Goal: Task Accomplishment & Management: Manage account settings

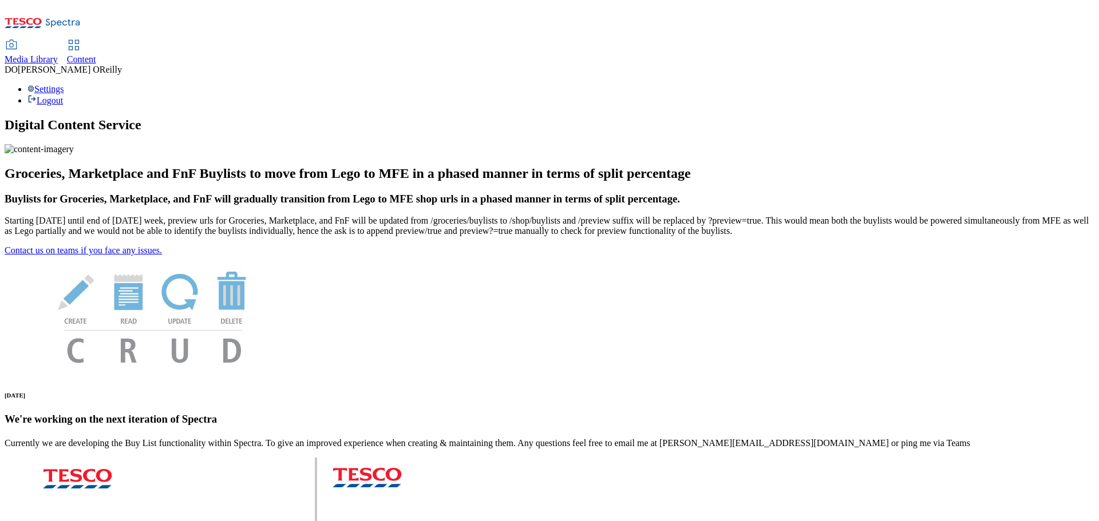
click at [78, 40] on use at bounding box center [74, 45] width 10 height 10
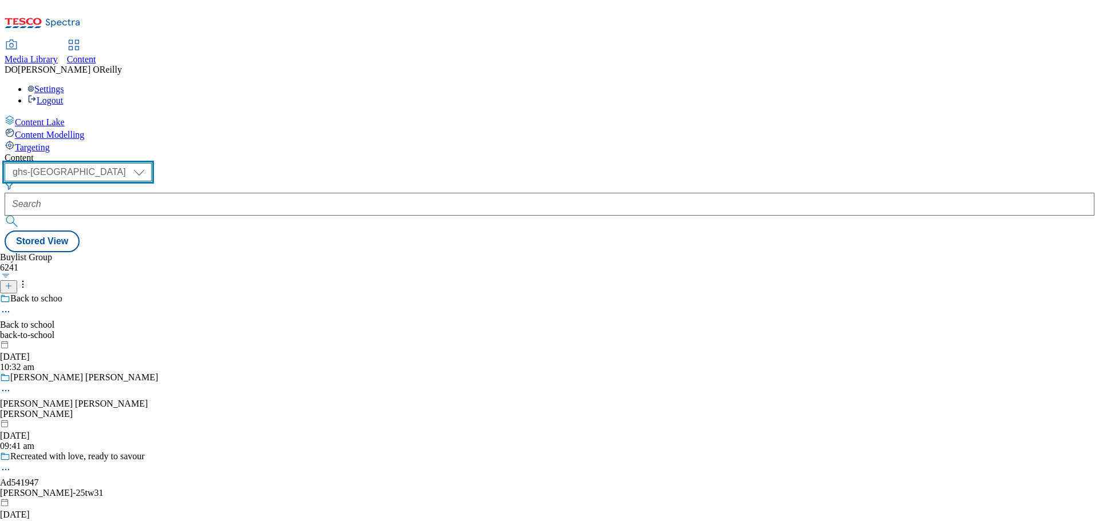
click at [152, 163] on select "ghs-roi ghs-uk" at bounding box center [78, 172] width 147 height 18
select select "ghs-roi"
click at [149, 163] on select "ghs-roi ghs-uk" at bounding box center [78, 172] width 147 height 18
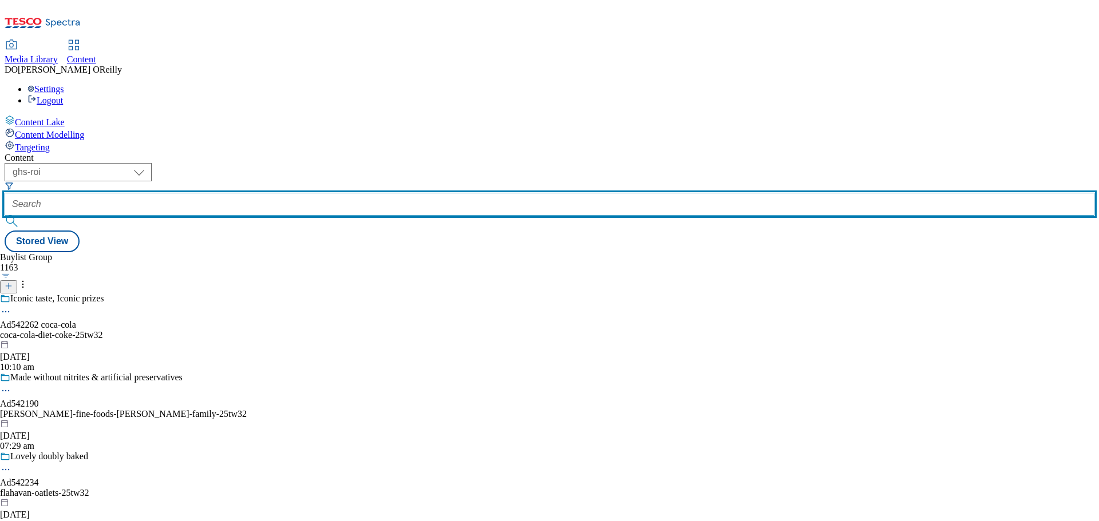
click at [254, 193] on input "text" at bounding box center [550, 204] width 1090 height 23
click at [251, 193] on input "text" at bounding box center [550, 204] width 1090 height 23
paste input "542133"
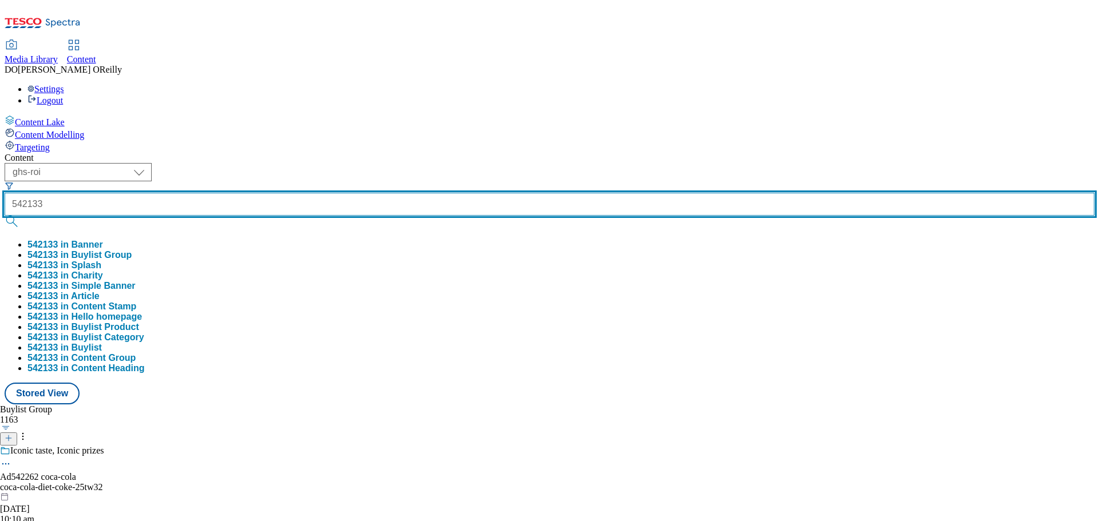
type input "542133"
click at [5, 216] on button "submit" at bounding box center [13, 221] width 16 height 11
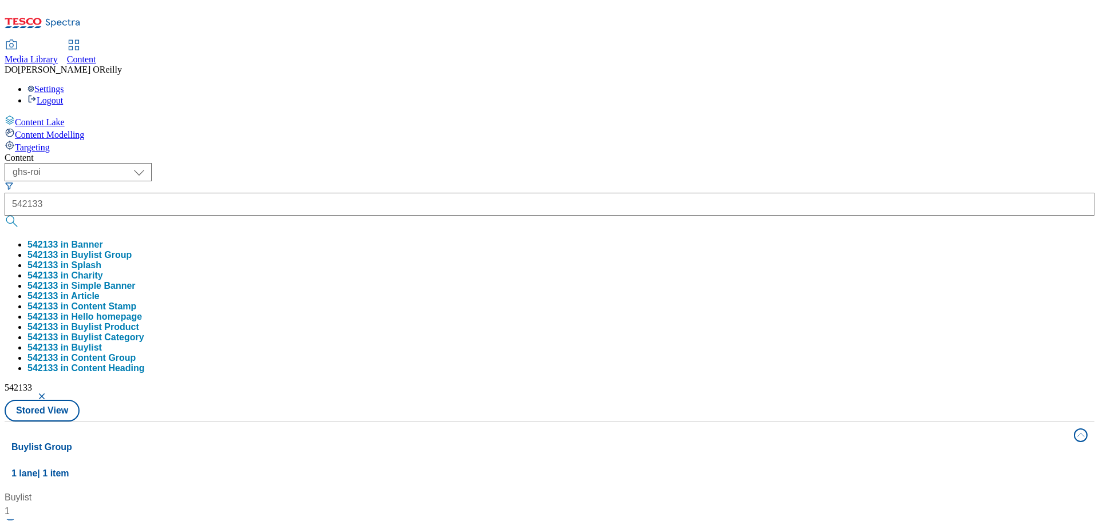
click at [571, 491] on div "Buylist 1 Ad542133 / itsu-food-range-25tw32 / itsu 10 Sept 2025 09:53 am" at bounding box center [549, 491] width 1076 height 0
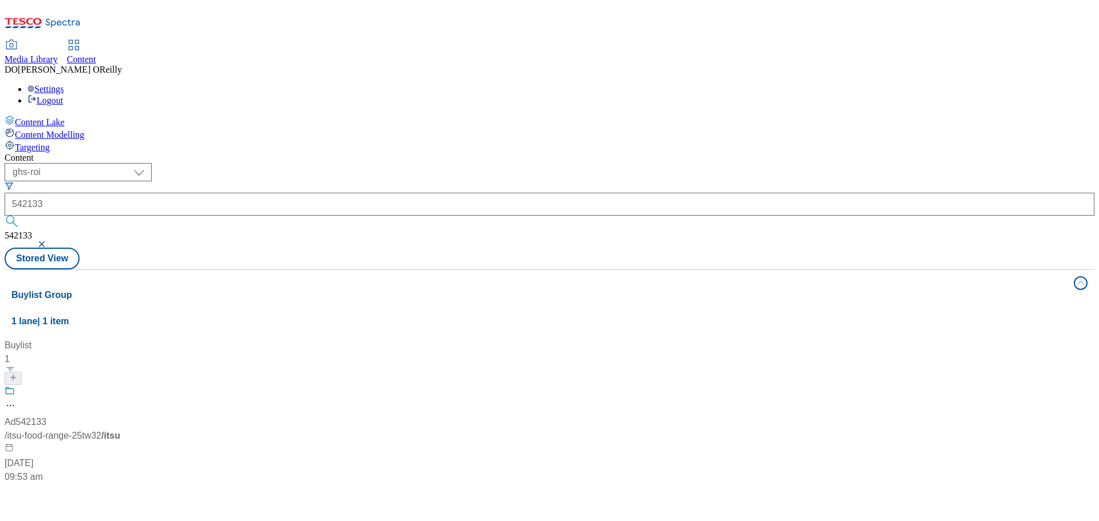
click at [148, 386] on div at bounding box center [76, 401] width 143 height 30
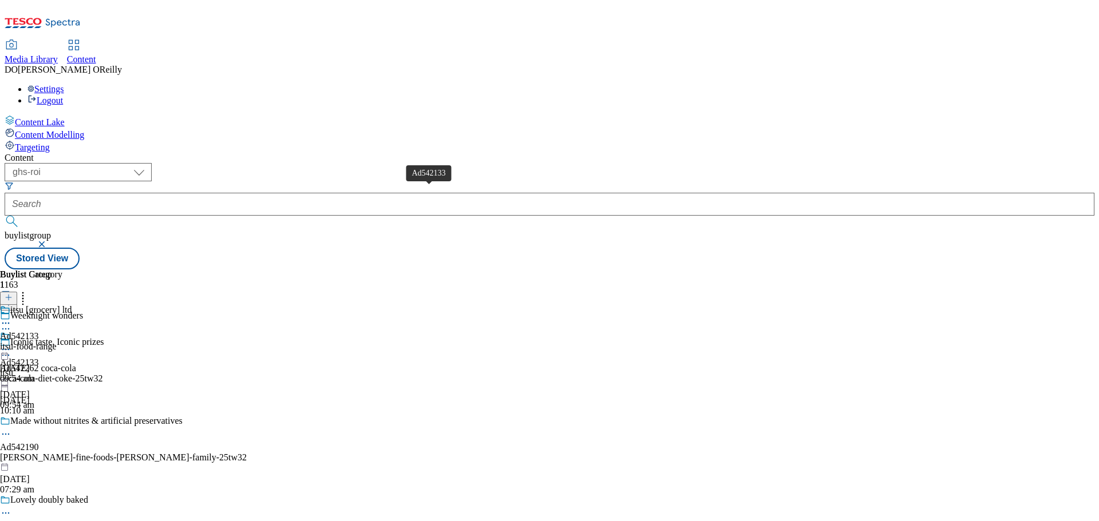
click at [39, 358] on div "Ad542133" at bounding box center [19, 363] width 39 height 10
click at [11, 344] on icon at bounding box center [5, 349] width 11 height 11
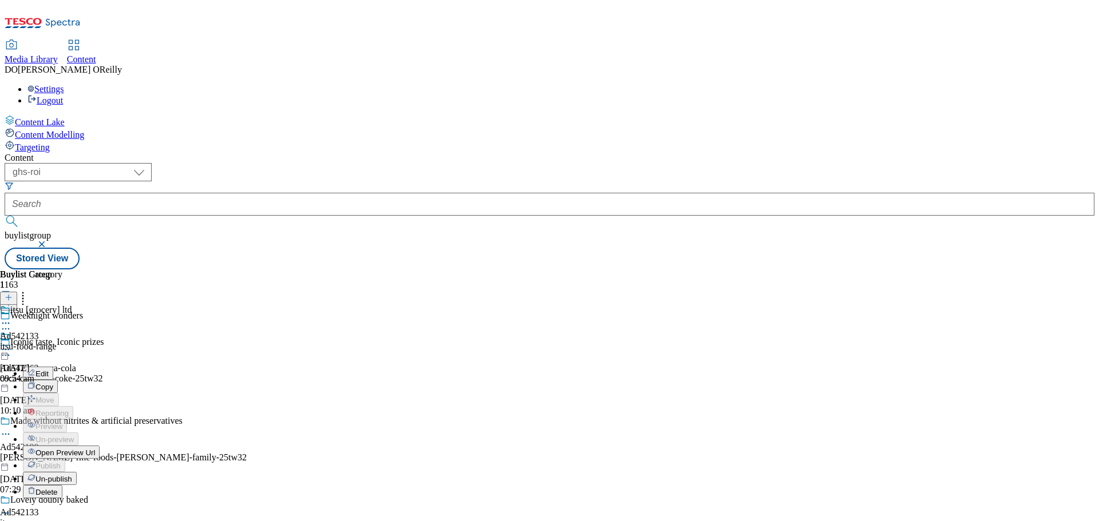
click at [53, 367] on button "Edit" at bounding box center [38, 373] width 30 height 13
select select "tactical"
select select "supplier funded short term 1-3 weeks"
select select "dunnhumby"
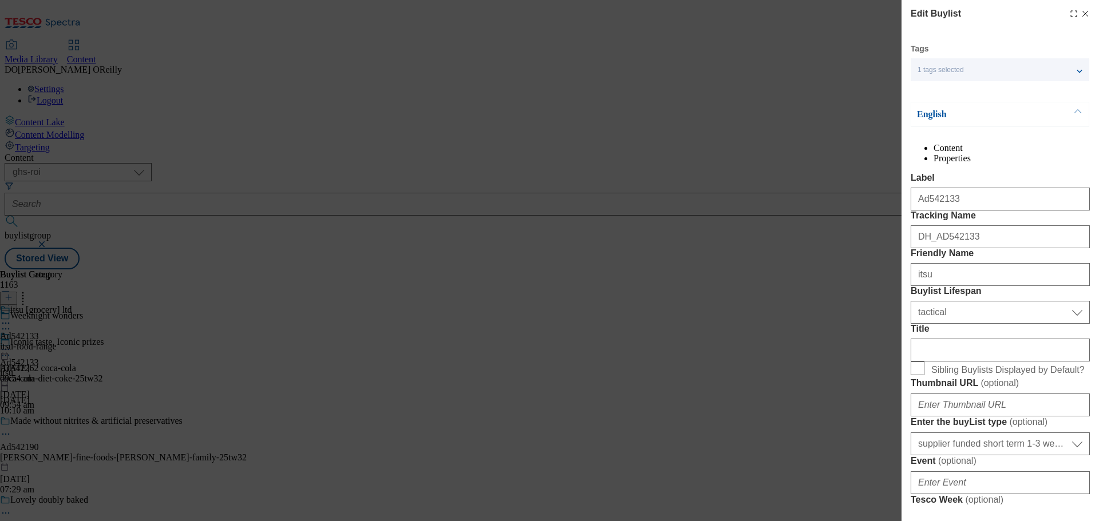
select select "Banner"
click at [1080, 17] on icon "Modal" at bounding box center [1084, 13] width 9 height 9
select select "tactical"
select select "supplier funded short term 1-3 weeks"
select select "dunnhumby"
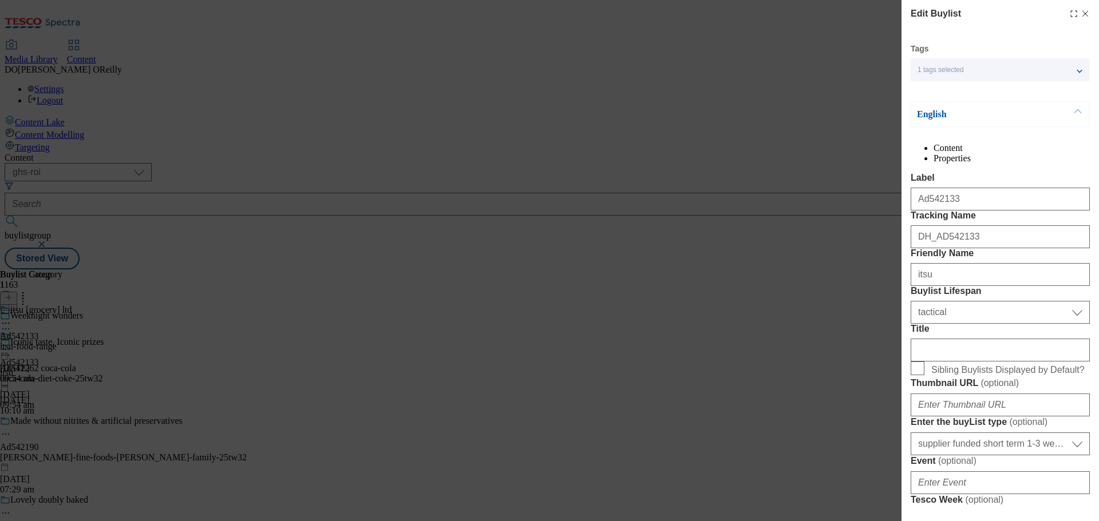
select select "Banner"
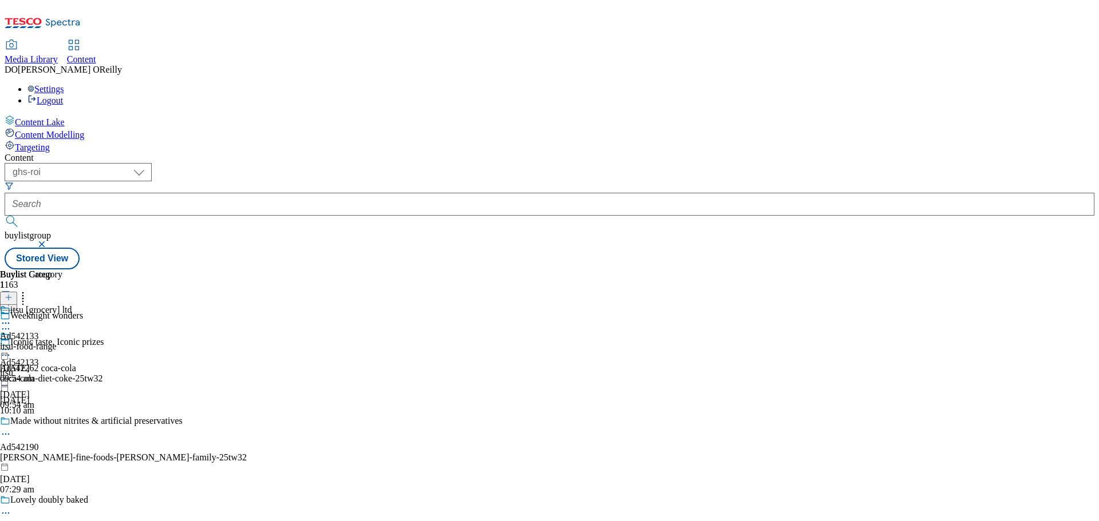
click at [72, 305] on div "itsu [grocery] ltd" at bounding box center [36, 318] width 72 height 26
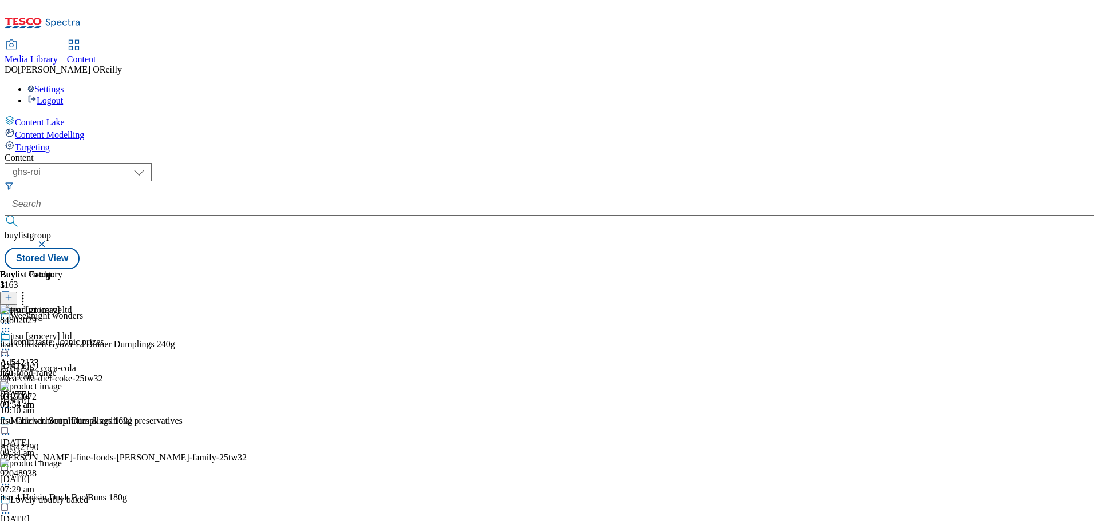
click at [72, 331] on div "itsu [grocery] ltd" at bounding box center [36, 344] width 72 height 26
click at [1051, 270] on div "Buylist Group 1163 Weeknight wonders Iconic taste, Iconic prizes Ad542262 coca-…" at bounding box center [550, 270] width 1090 height 0
click at [11, 344] on icon at bounding box center [5, 349] width 11 height 11
click at [29, 290] on icon at bounding box center [22, 295] width 11 height 11
click at [11, 344] on icon at bounding box center [5, 349] width 11 height 11
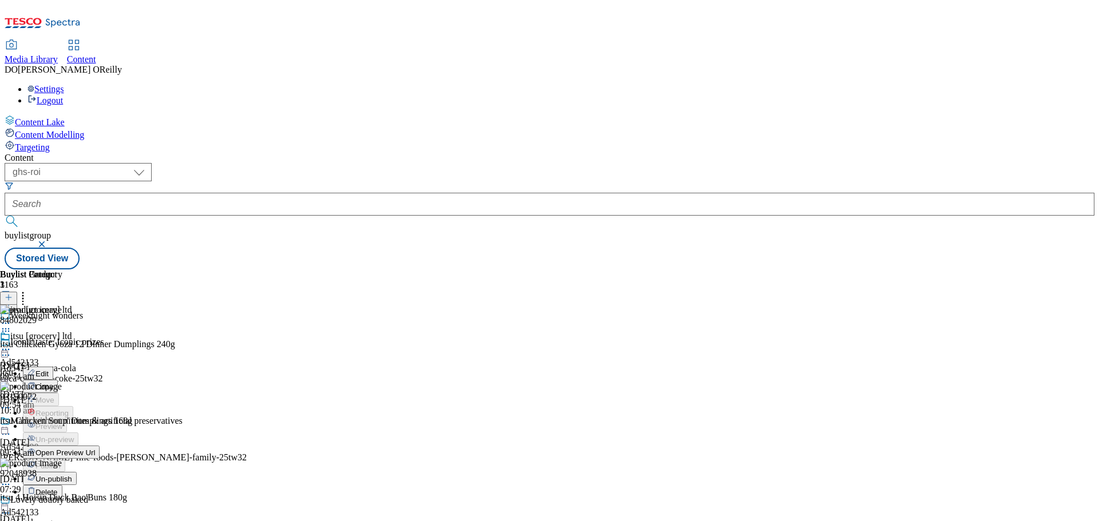
click at [53, 367] on button "Edit" at bounding box center [38, 373] width 30 height 13
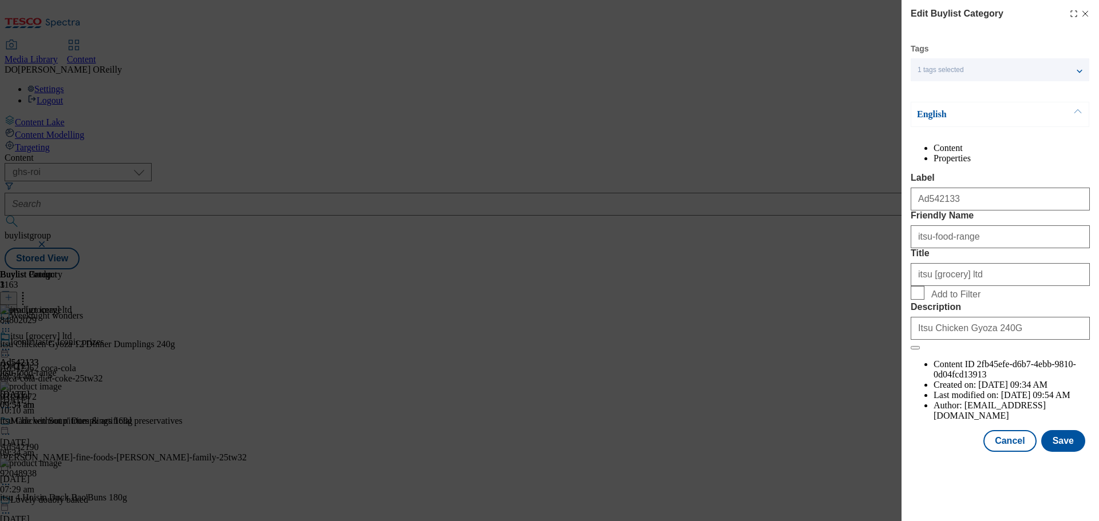
click at [1018, 153] on li "Properties" at bounding box center [1011, 158] width 156 height 10
click at [957, 151] on li "Content" at bounding box center [1011, 148] width 156 height 10
click at [1073, 452] on button "Save" at bounding box center [1063, 441] width 44 height 22
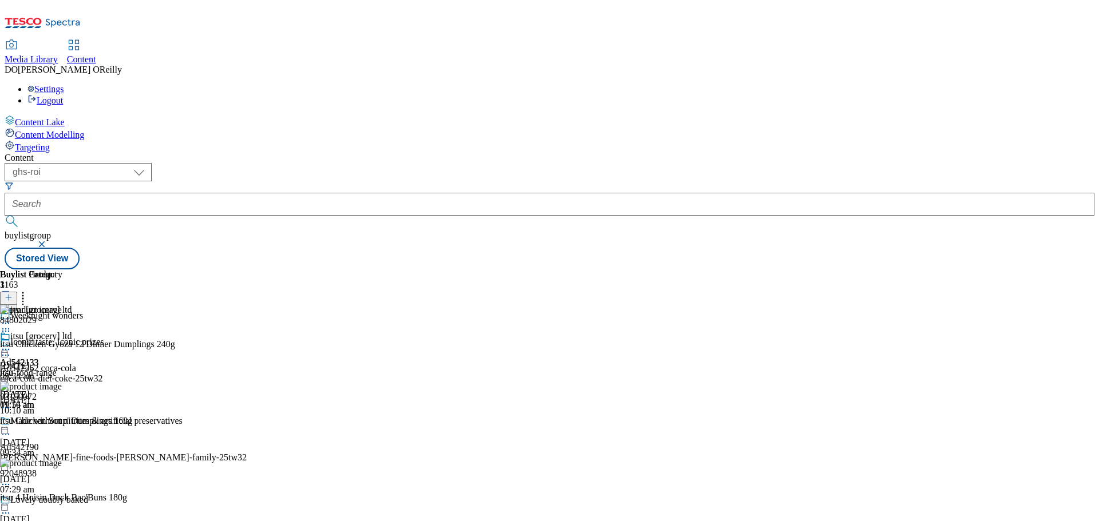
click at [11, 344] on icon at bounding box center [5, 349] width 11 height 11
click at [49, 370] on span "Edit" at bounding box center [41, 374] width 13 height 9
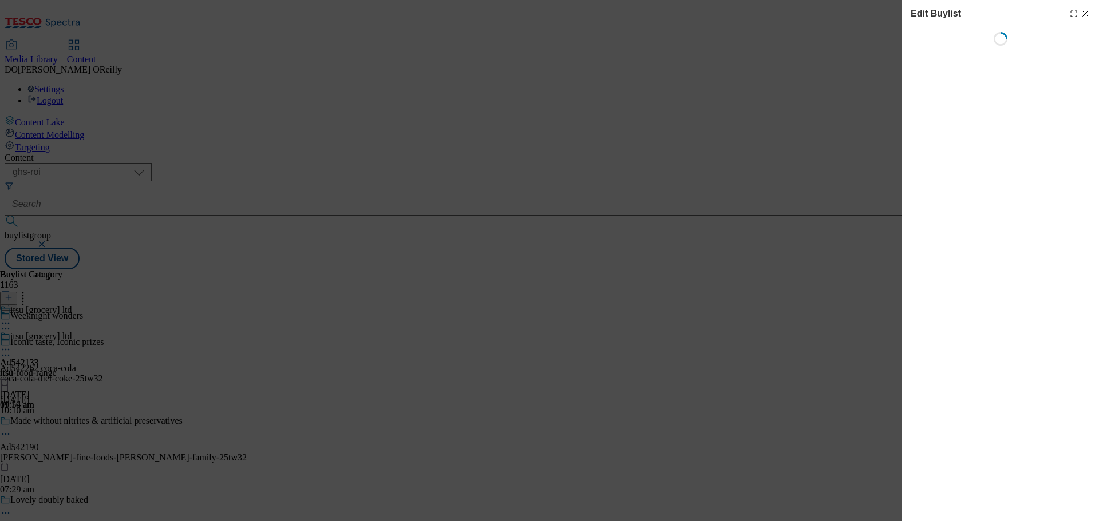
select select "tactical"
select select "supplier funded short term 1-3 weeks"
select select "dunnhumby"
select select "Banner"
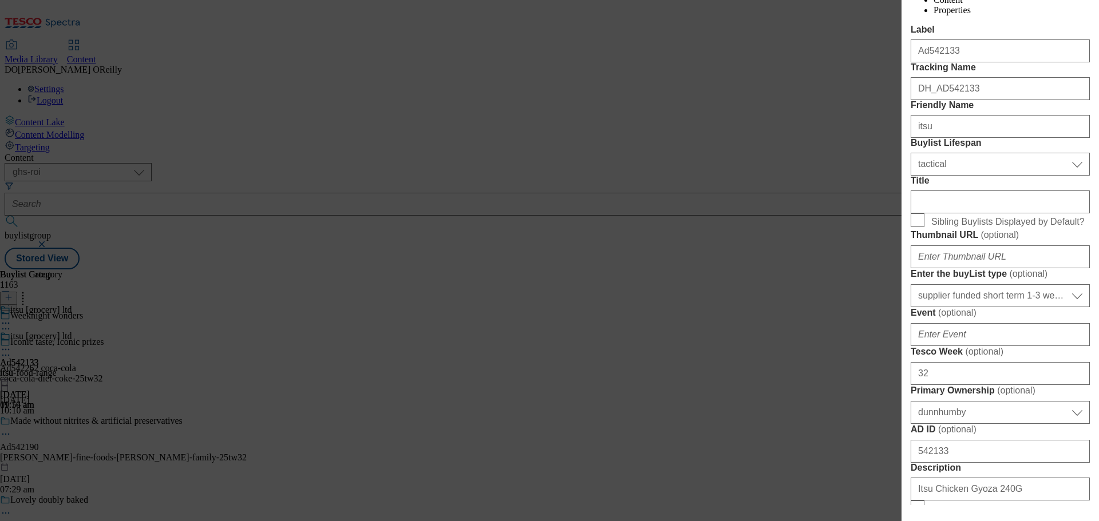
scroll to position [56, 0]
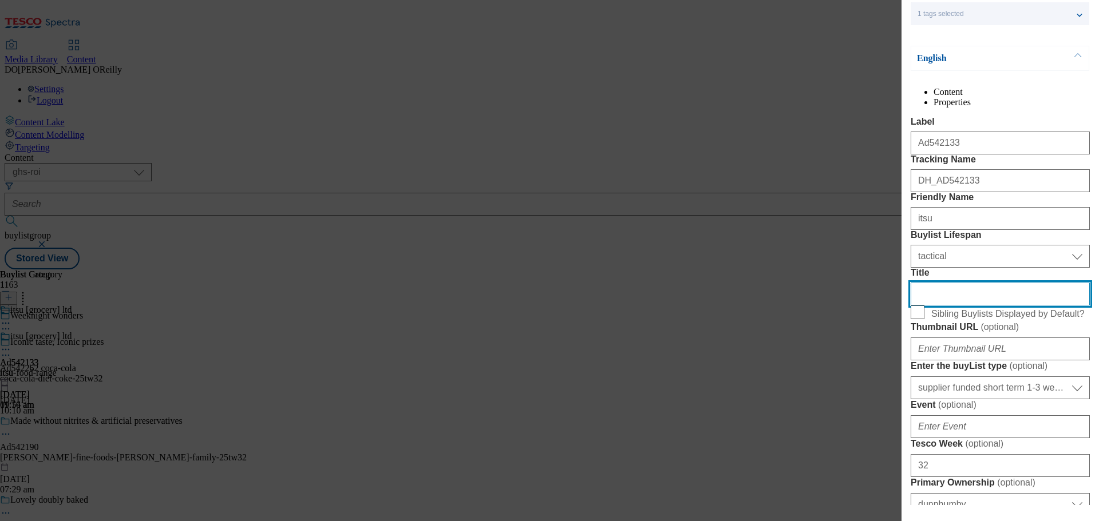
click at [932, 306] on input "Title" at bounding box center [1000, 294] width 179 height 23
click at [941, 306] on input "Title" at bounding box center [1000, 294] width 179 height 23
paste input "weeknight wonders"
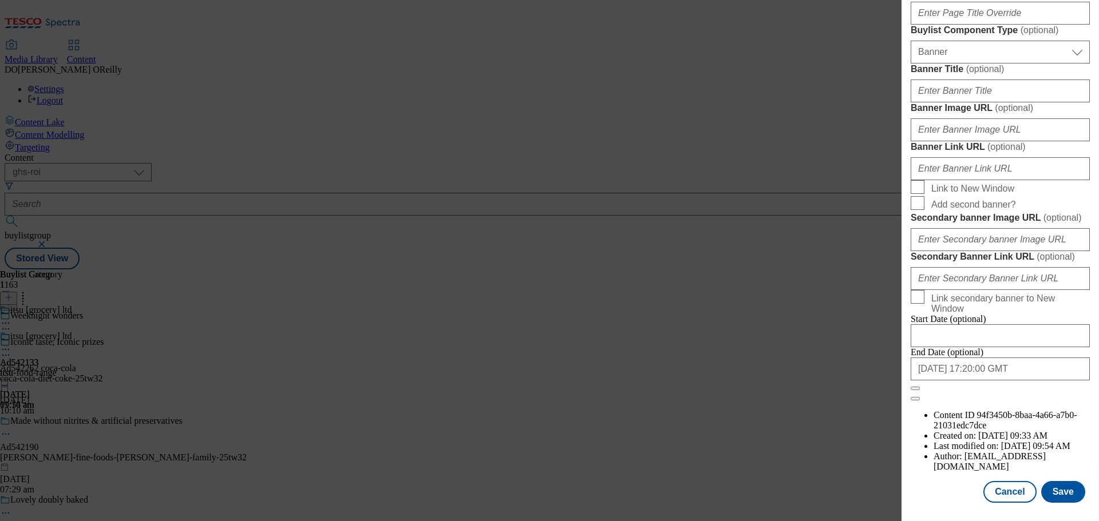
scroll to position [1143, 0]
type input "weeknight wonders"
click at [1044, 500] on button "Save" at bounding box center [1063, 492] width 44 height 22
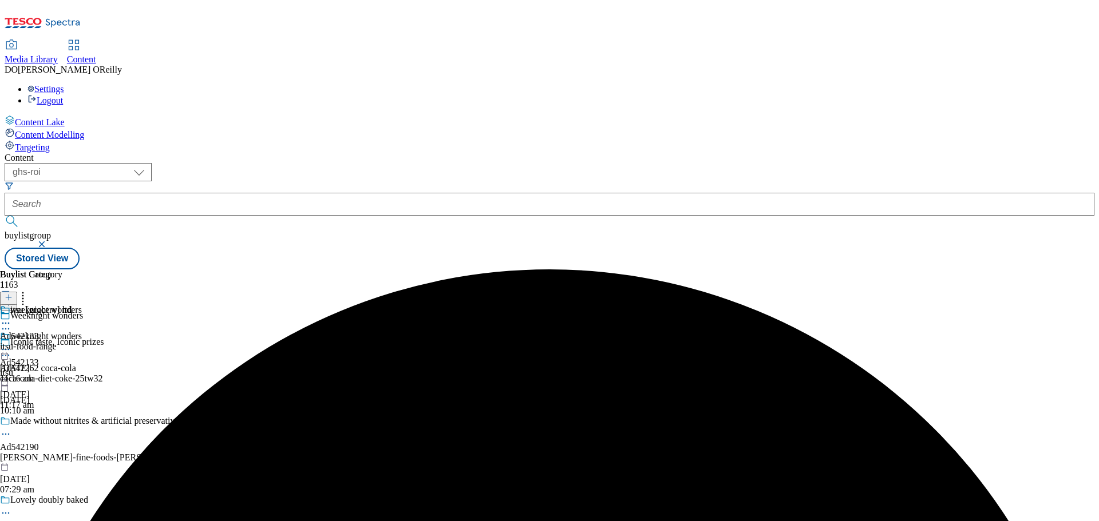
click at [11, 344] on icon at bounding box center [5, 349] width 11 height 11
click at [62, 422] on span "Preview" at bounding box center [48, 426] width 27 height 9
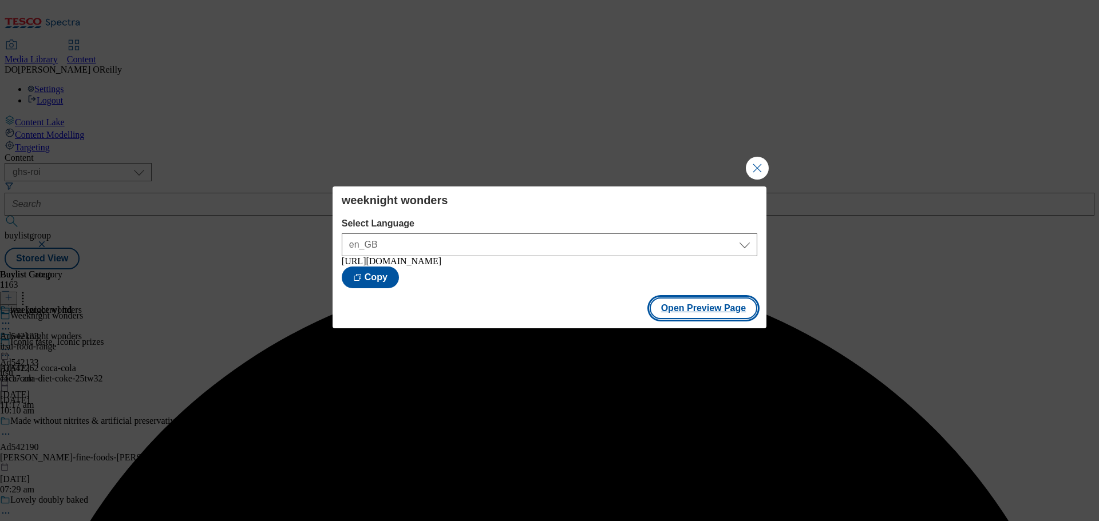
click at [682, 311] on button "Open Preview Page" at bounding box center [704, 309] width 108 height 22
click at [755, 159] on button "Close Modal" at bounding box center [757, 168] width 23 height 23
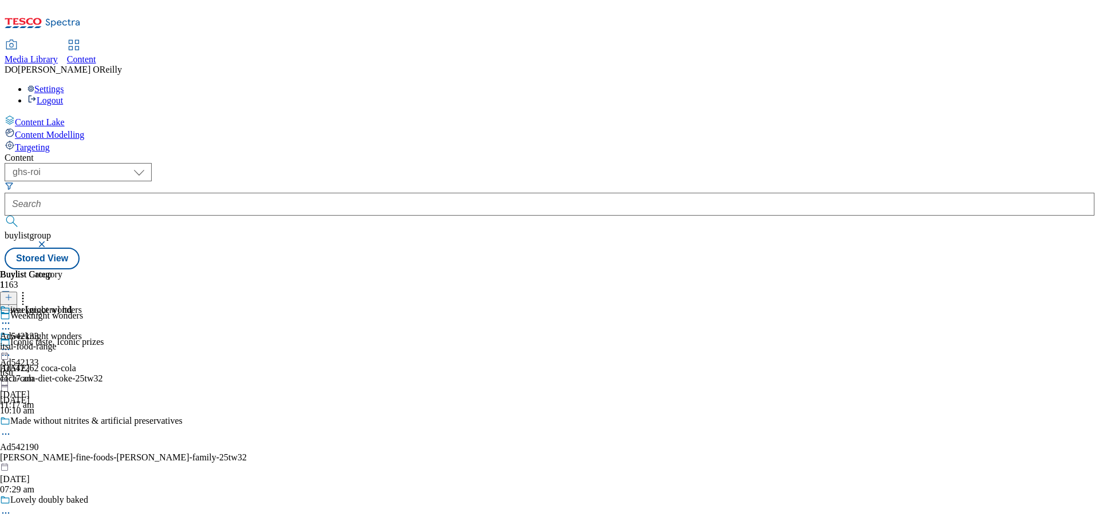
click at [4, 323] on circle at bounding box center [3, 324] width 2 height 2
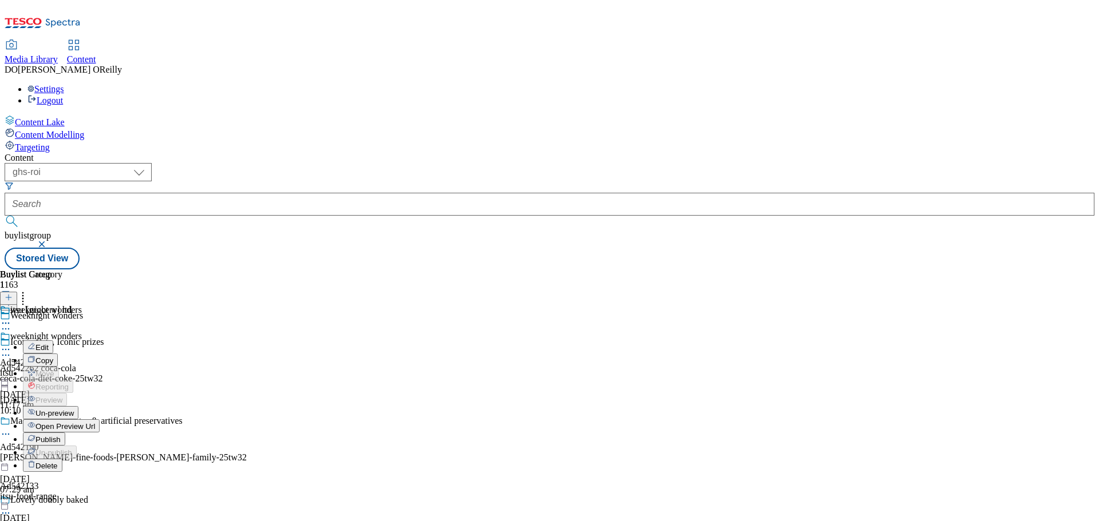
click at [53, 341] on button "Edit" at bounding box center [38, 347] width 30 height 13
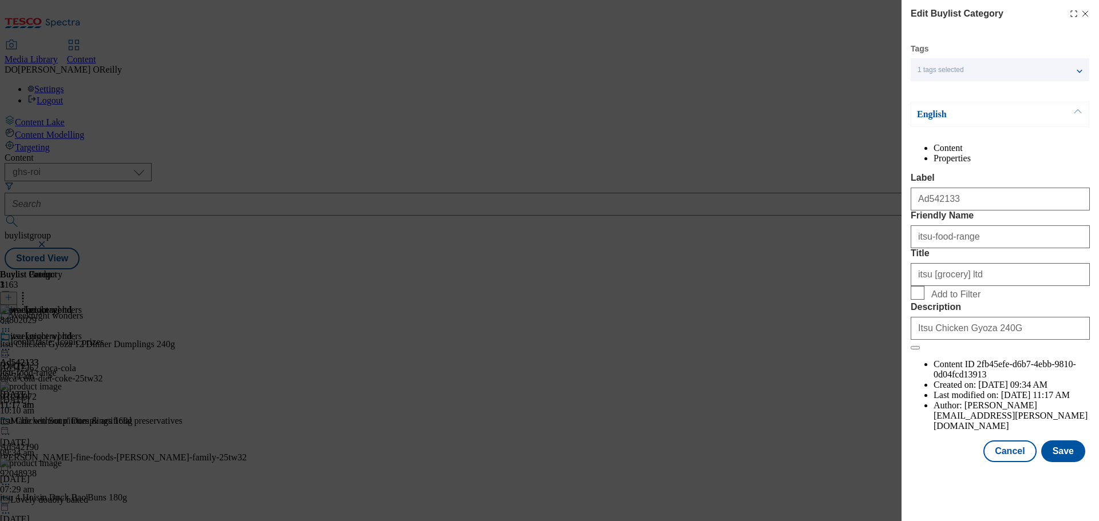
click at [1086, 11] on icon "Modal" at bounding box center [1084, 13] width 9 height 9
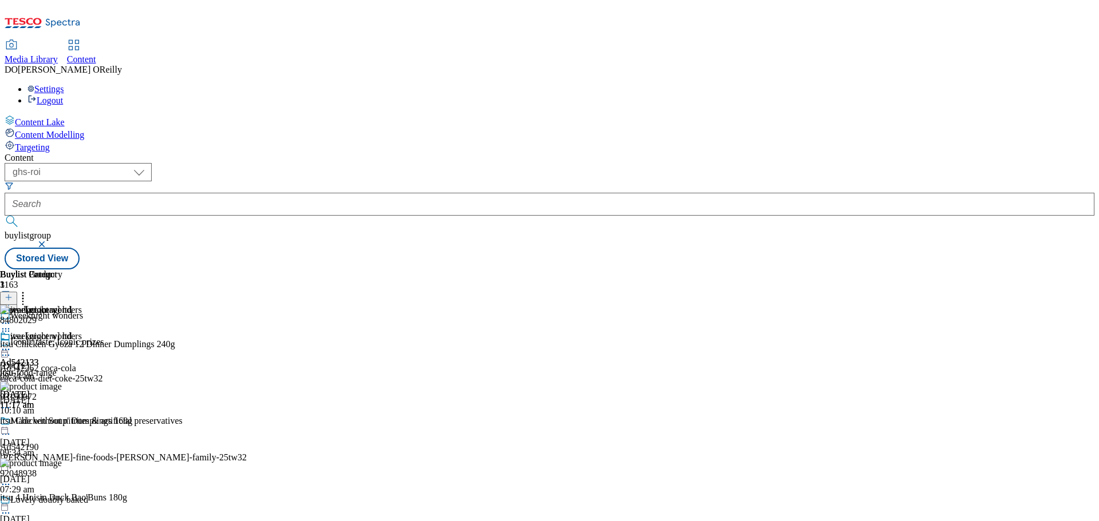
click at [11, 344] on icon at bounding box center [5, 349] width 11 height 11
click at [53, 367] on button "Edit" at bounding box center [38, 373] width 30 height 13
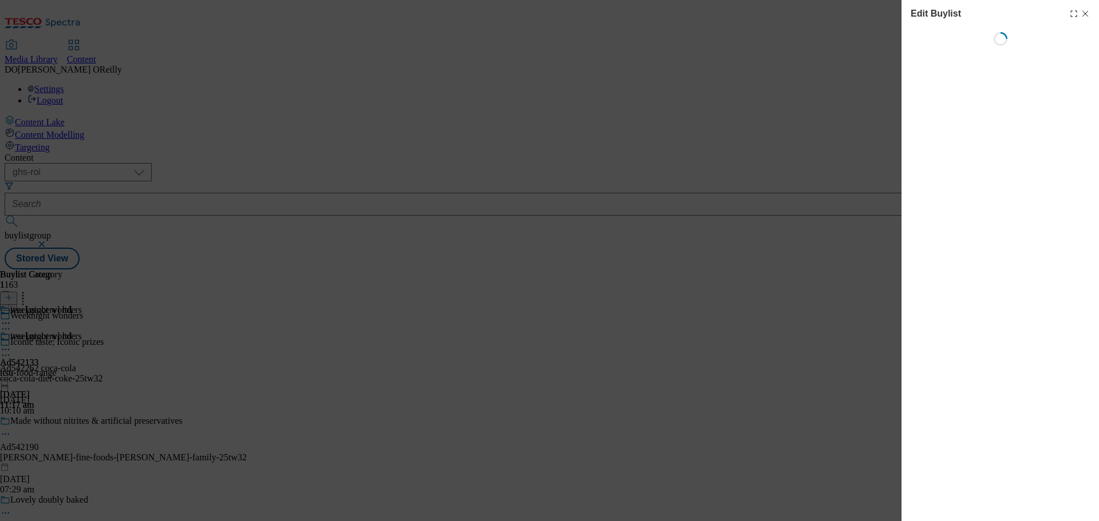
select select "tactical"
select select "supplier funded short term 1-3 weeks"
select select "dunnhumby"
select select "Banner"
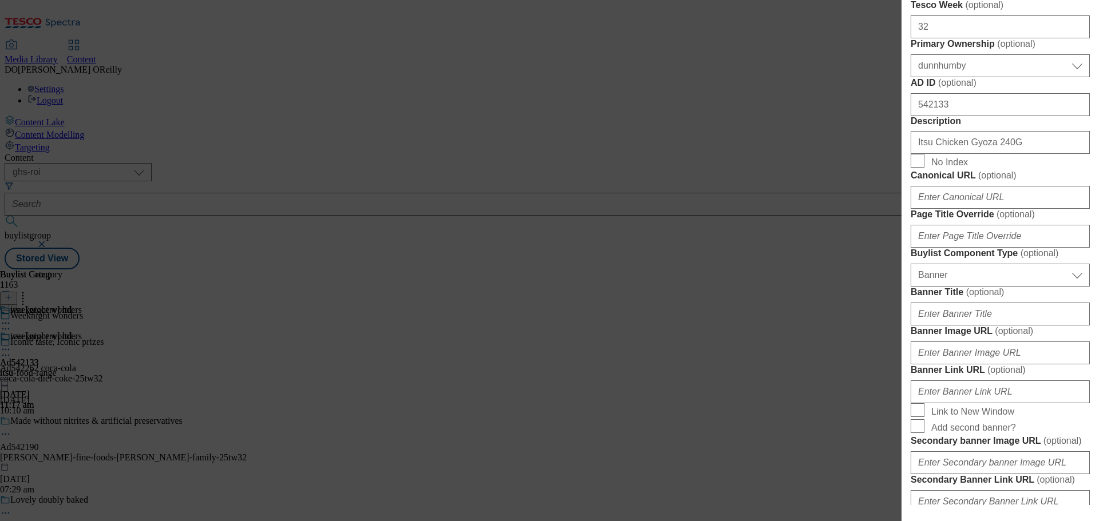
scroll to position [515, 0]
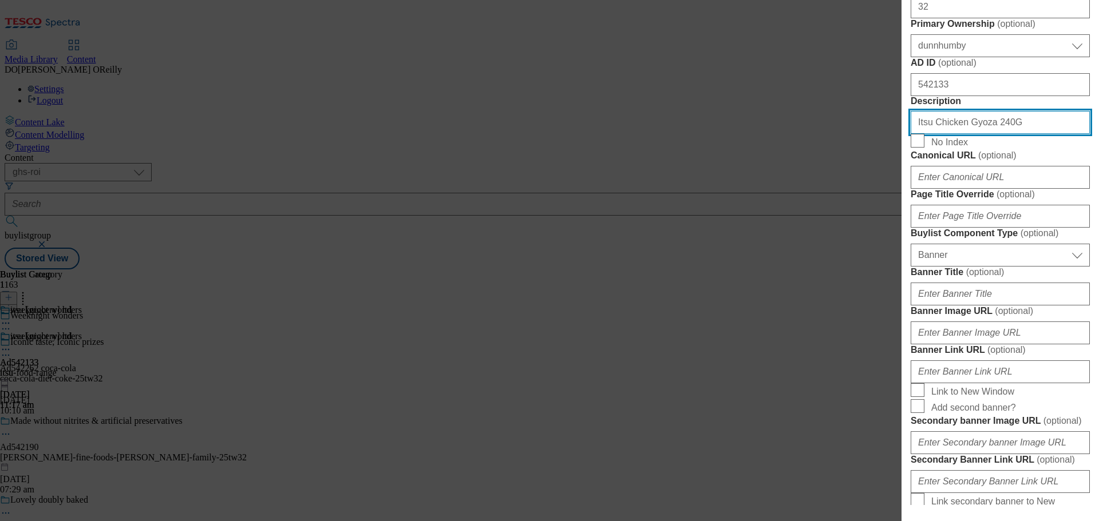
drag, startPoint x: 996, startPoint y: 371, endPoint x: 909, endPoint y: 365, distance: 87.2
click at [909, 365] on div "Edit Buylist Tags 1 tags selected buylist English Content Properties Label Ad54…" at bounding box center [999, 252] width 197 height 505
click at [1002, 134] on input "Itsu Chicken Gyoza 240G" at bounding box center [1000, 122] width 179 height 23
drag, startPoint x: 997, startPoint y: 370, endPoint x: 890, endPoint y: 365, distance: 106.5
click at [890, 365] on div "Edit Buylist Tags 1 tags selected buylist English Content Properties Label Ad54…" at bounding box center [549, 260] width 1099 height 521
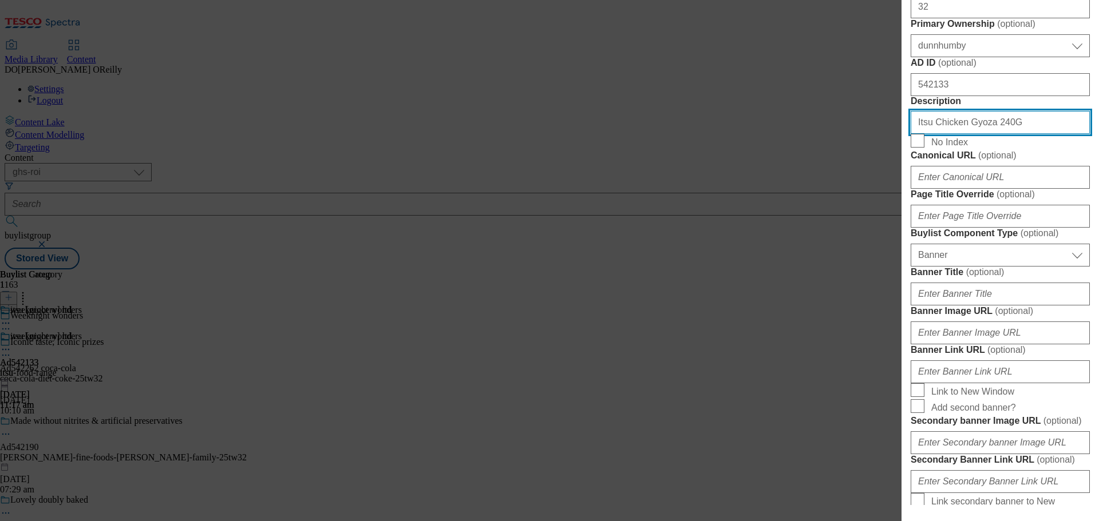
paste input "fill up on itsu freezer favourites"
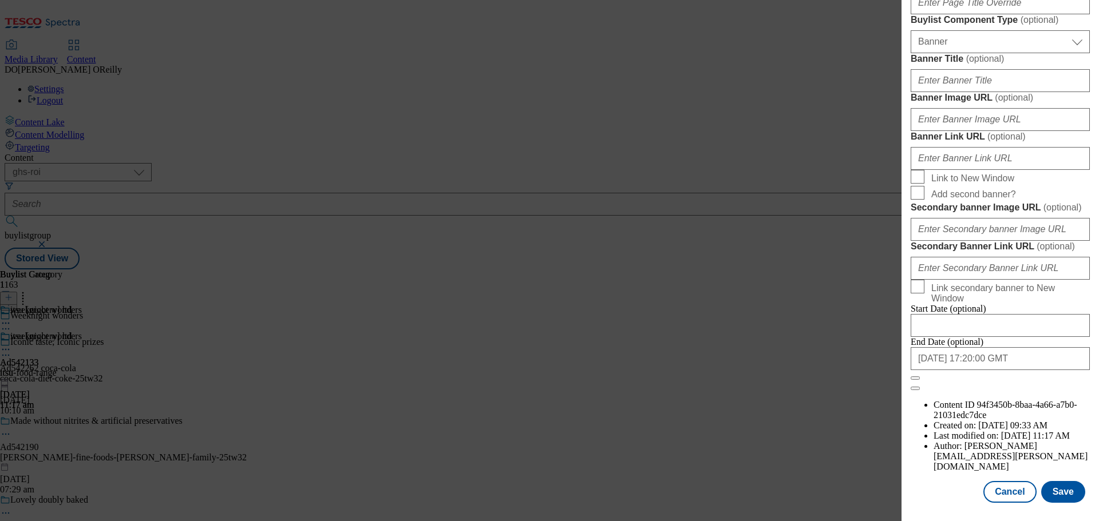
scroll to position [1143, 0]
type input "fill up on itsu freezer favourites"
click at [1047, 496] on button "Save" at bounding box center [1063, 492] width 44 height 22
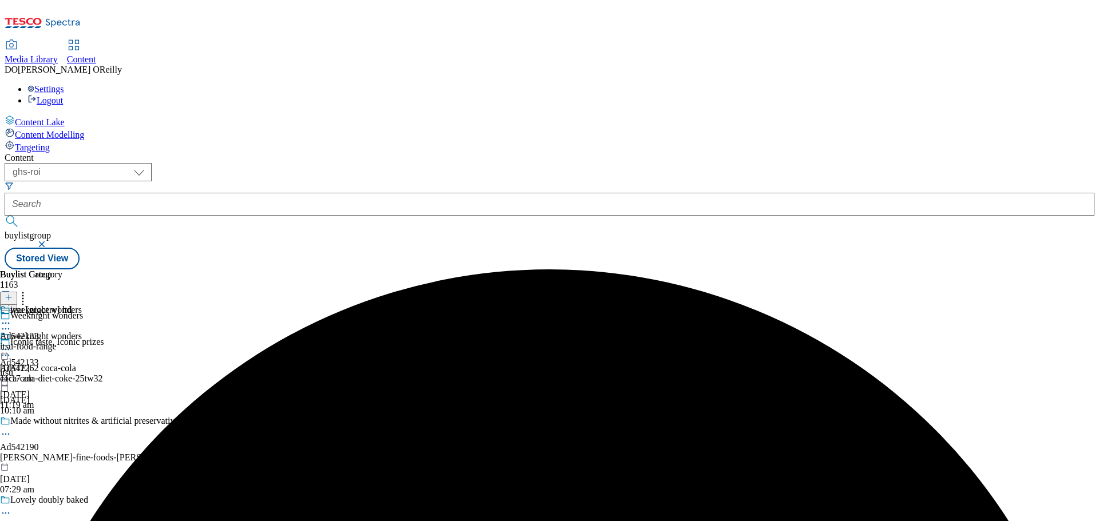
click at [29, 290] on icon at bounding box center [22, 295] width 11 height 11
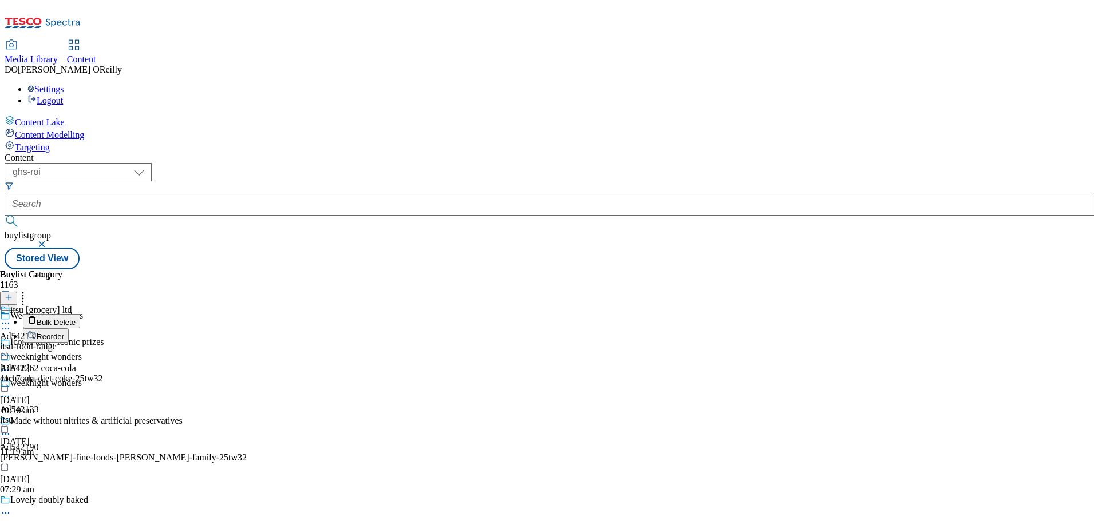
click at [82, 378] on div "weeknight wonders Ad542133 itsu 15 Sept 2025 11:19 am" at bounding box center [41, 417] width 82 height 79
click at [11, 344] on icon at bounding box center [5, 349] width 11 height 11
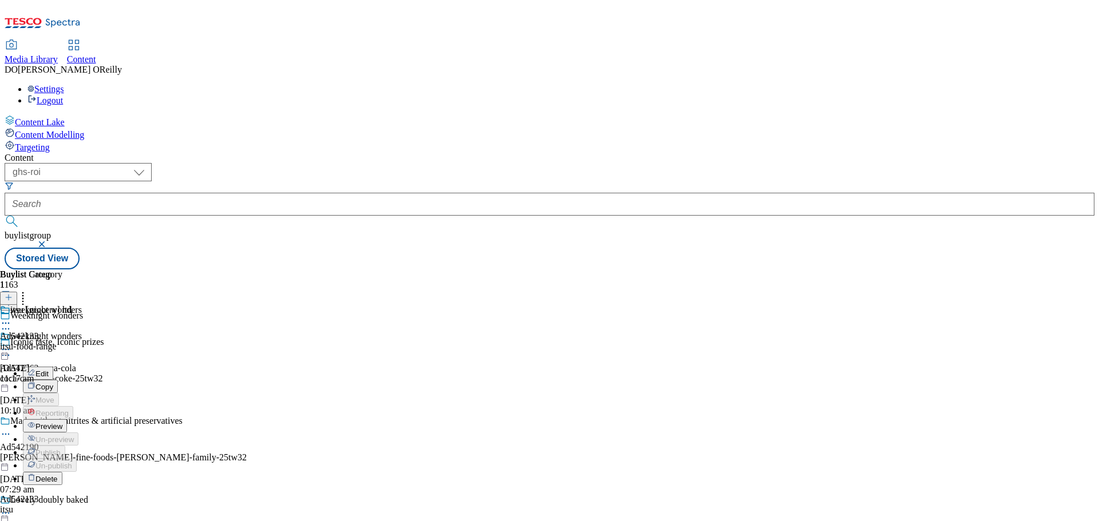
click at [67, 419] on button "Preview" at bounding box center [45, 425] width 44 height 13
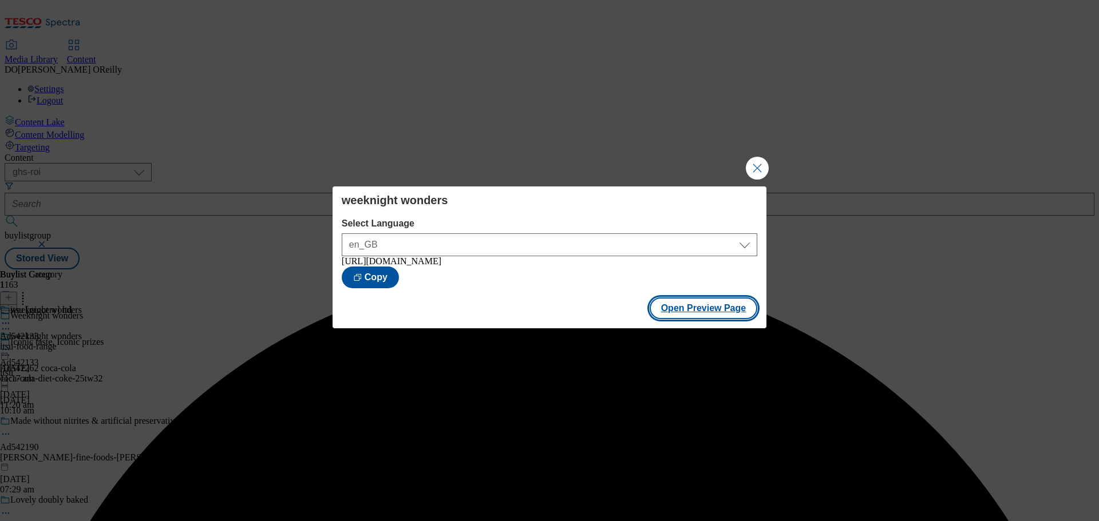
click at [686, 312] on button "Open Preview Page" at bounding box center [704, 309] width 108 height 22
click at [757, 161] on button "Close Modal" at bounding box center [757, 168] width 23 height 23
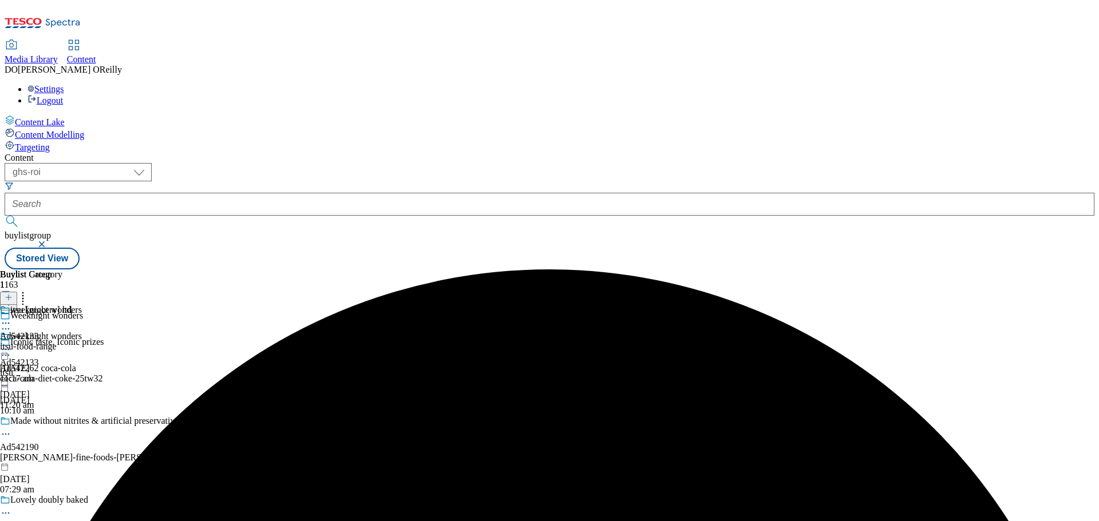
click at [29, 290] on icon at bounding box center [22, 295] width 11 height 11
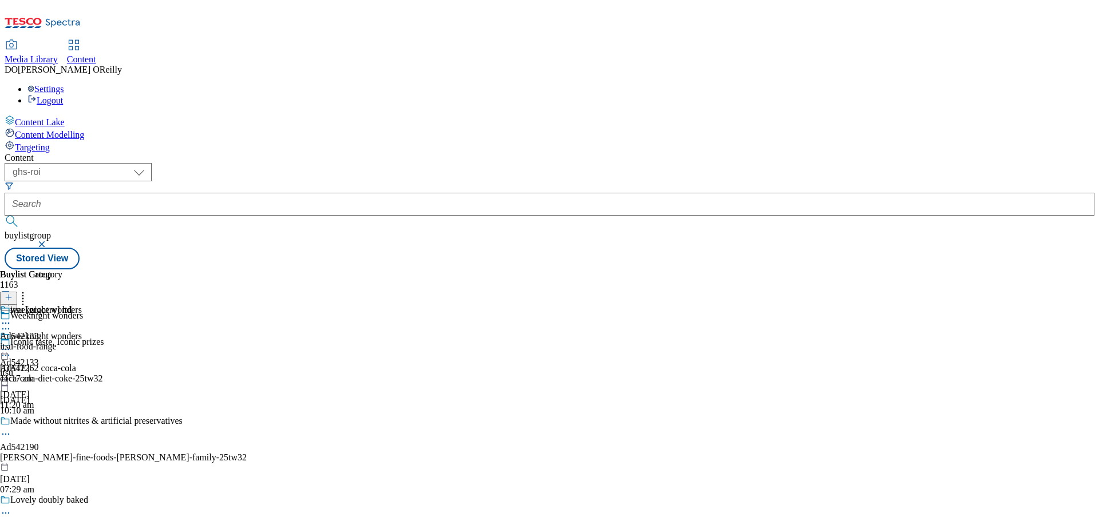
drag, startPoint x: 531, startPoint y: 223, endPoint x: 539, endPoint y: 185, distance: 38.6
click at [82, 331] on div "weeknight wonders Ad542133 itsu 15 Sept 2025 11:20 am" at bounding box center [41, 370] width 82 height 79
click at [11, 344] on icon at bounding box center [5, 349] width 11 height 11
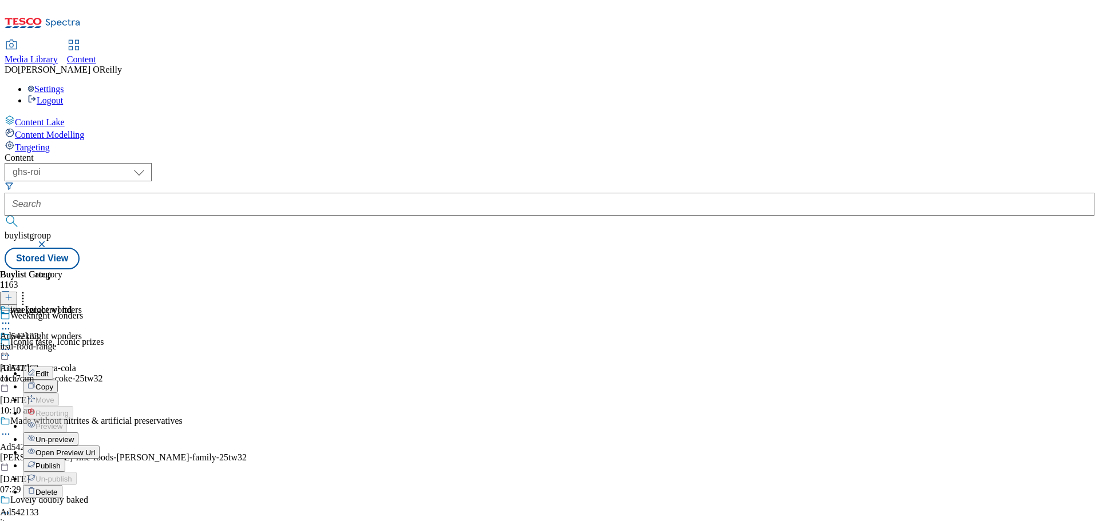
click at [53, 367] on button "Edit" at bounding box center [38, 373] width 30 height 13
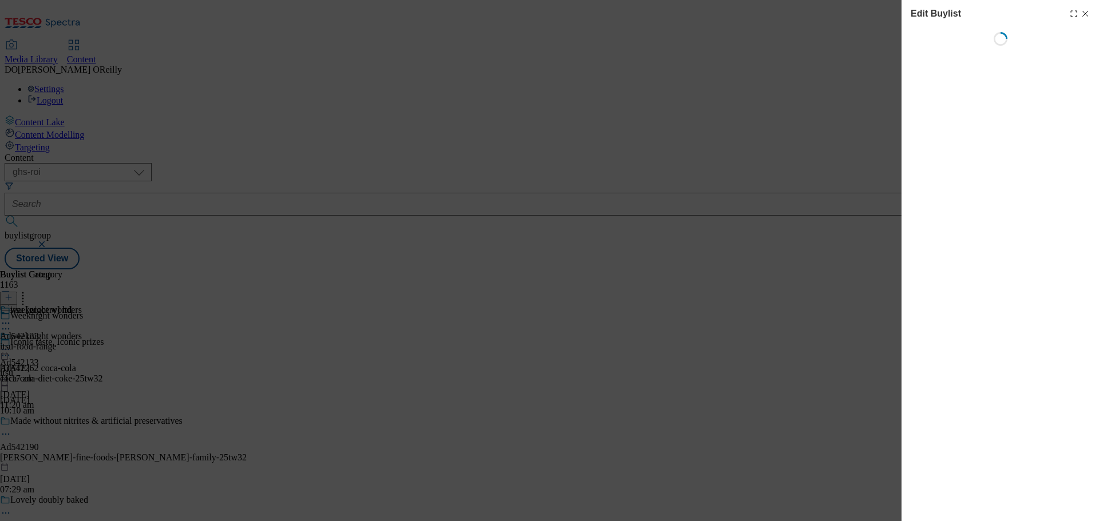
select select "tactical"
select select "supplier funded short term 1-3 weeks"
select select "dunnhumby"
select select "Banner"
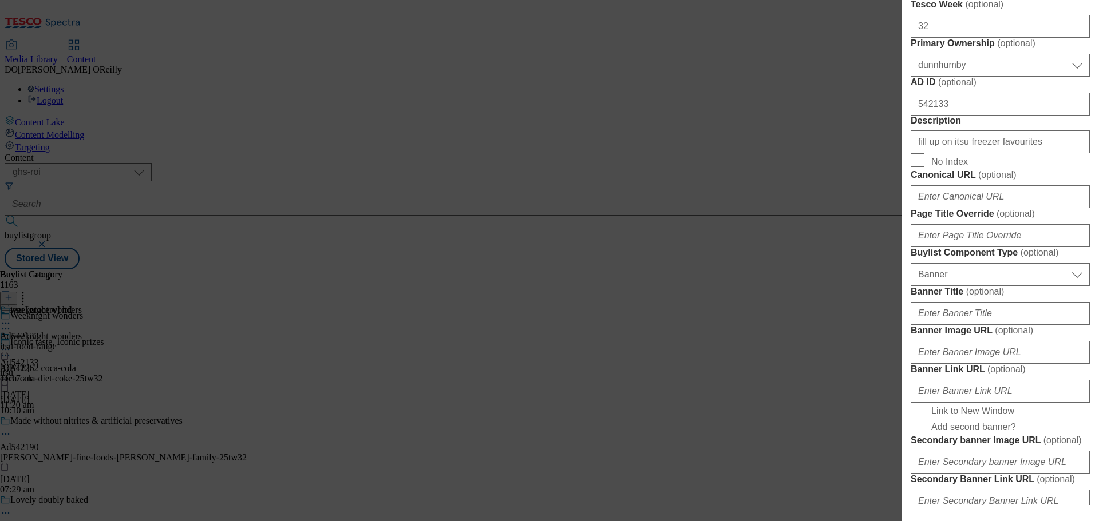
scroll to position [515, 0]
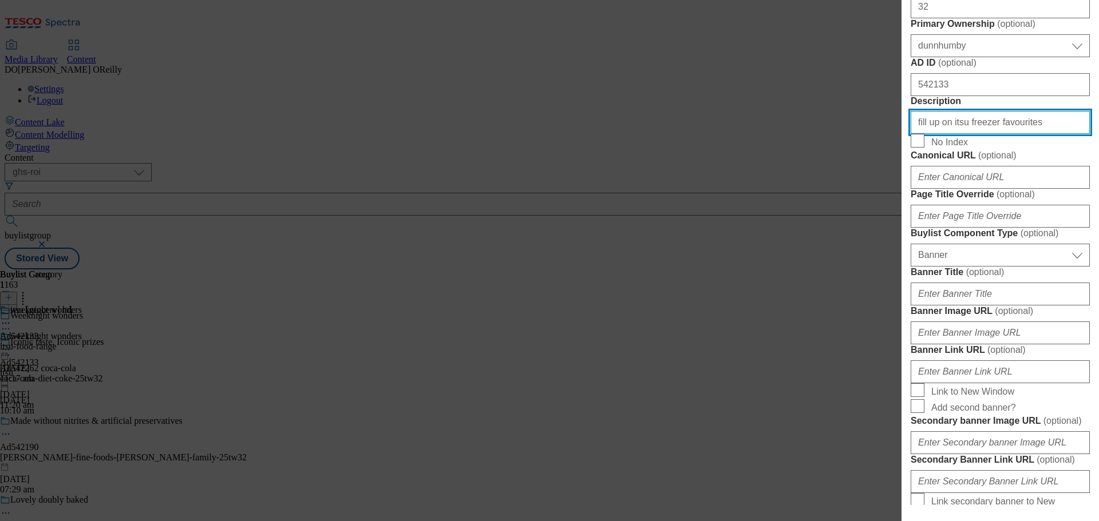
drag, startPoint x: 1031, startPoint y: 371, endPoint x: 905, endPoint y: 364, distance: 126.1
click at [905, 364] on div "Edit Buylist Tags 1 tags selected buylist English Content Properties Label Ad54…" at bounding box center [999, 252] width 197 height 505
type input "Itsu Chicken Gyoza 240G"
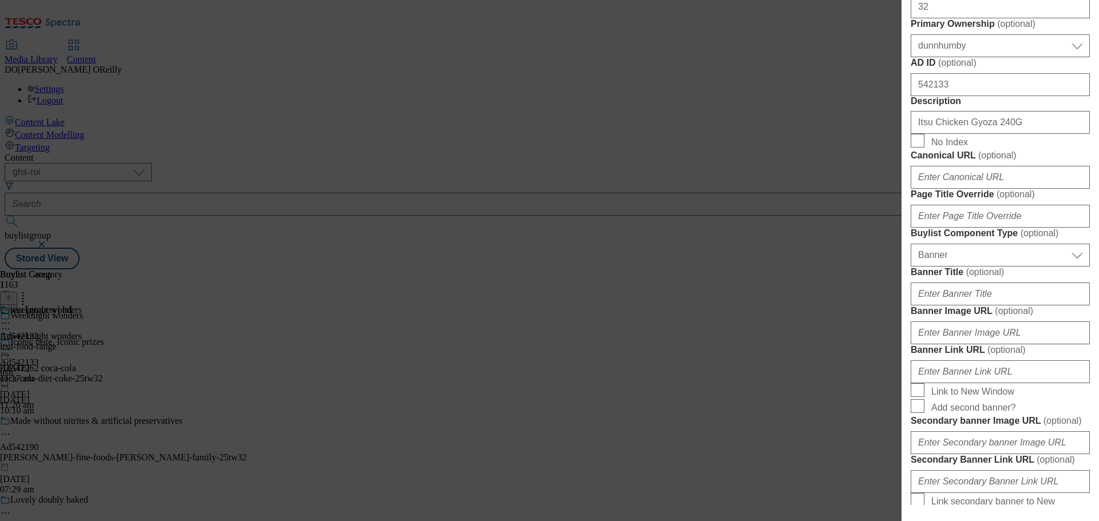
click at [1036, 333] on form "Label Ad542133 Tracking Name DH_AD542133 Friendly Name itsu Buylist Lifespan Se…" at bounding box center [1000, 131] width 179 height 947
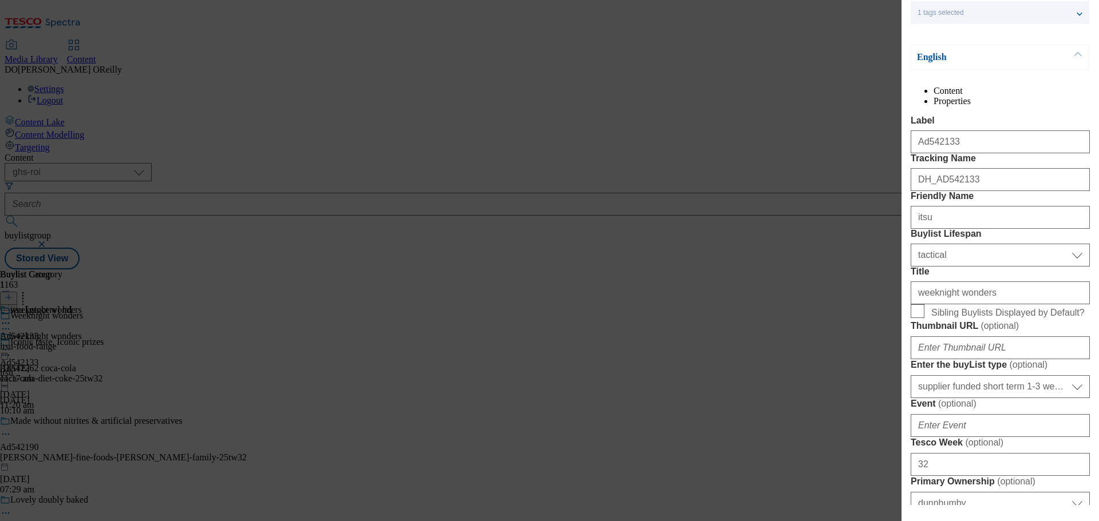
scroll to position [114, 0]
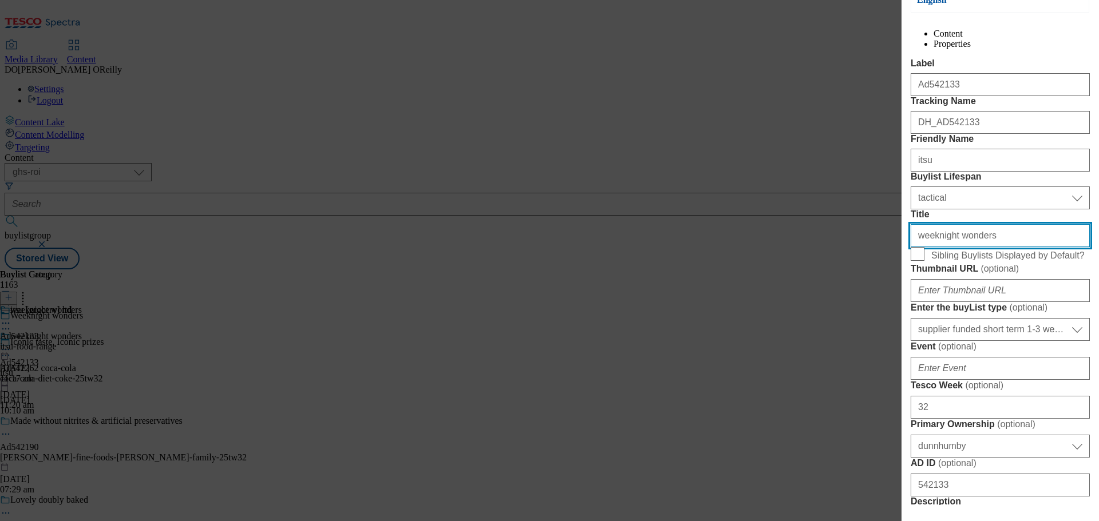
click at [984, 247] on input "weeknight wonders" at bounding box center [1000, 235] width 179 height 23
drag, startPoint x: 985, startPoint y: 340, endPoint x: 913, endPoint y: 331, distance: 73.2
click at [913, 247] on input "weeknight wonders" at bounding box center [1000, 235] width 179 height 23
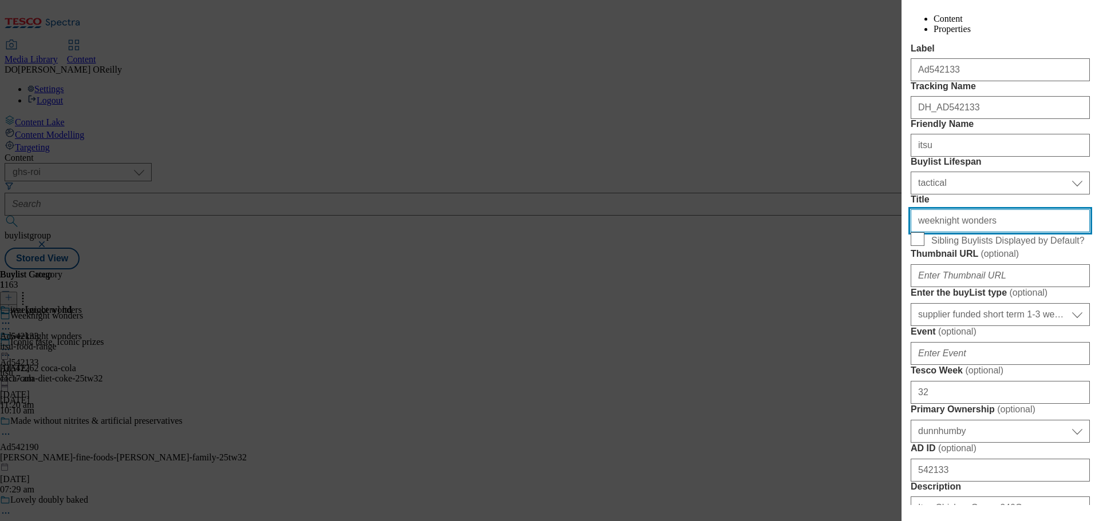
scroll to position [113, 0]
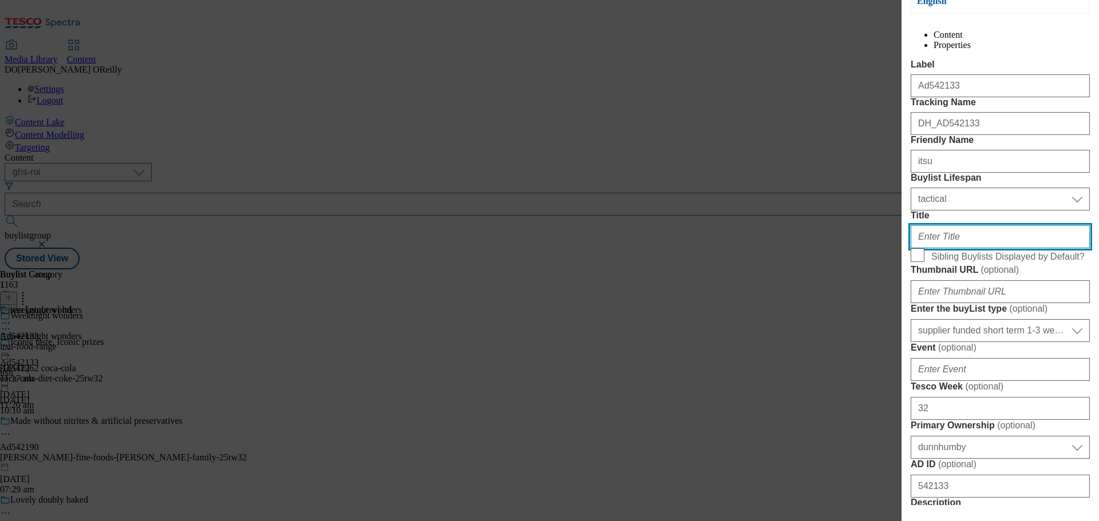
click at [959, 248] on input "Title" at bounding box center [1000, 236] width 179 height 23
paste input "fill up on itsu freezer favourites"
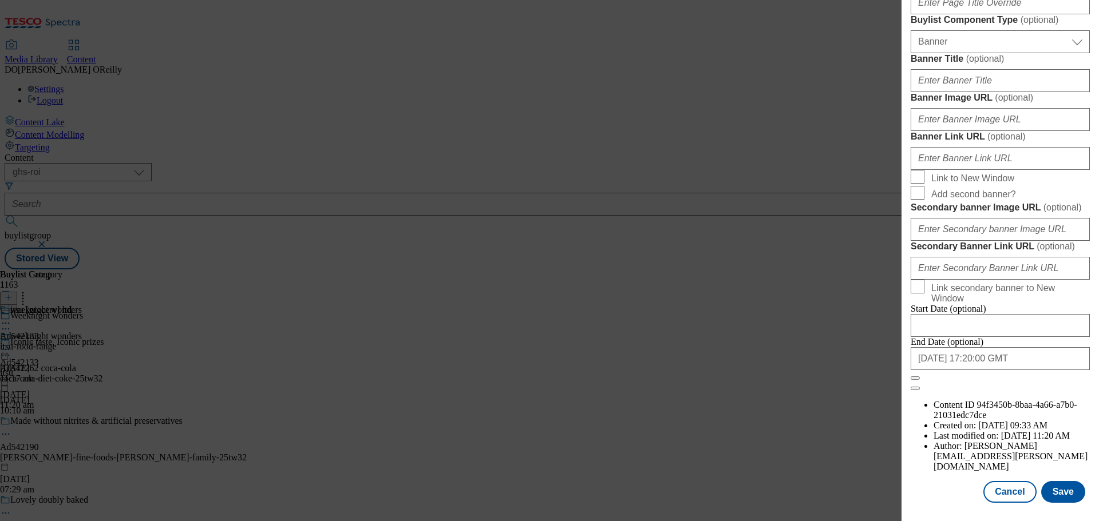
scroll to position [1143, 0]
type input "fill up on itsu freezer favourites"
click at [1052, 497] on button "Save" at bounding box center [1063, 492] width 44 height 22
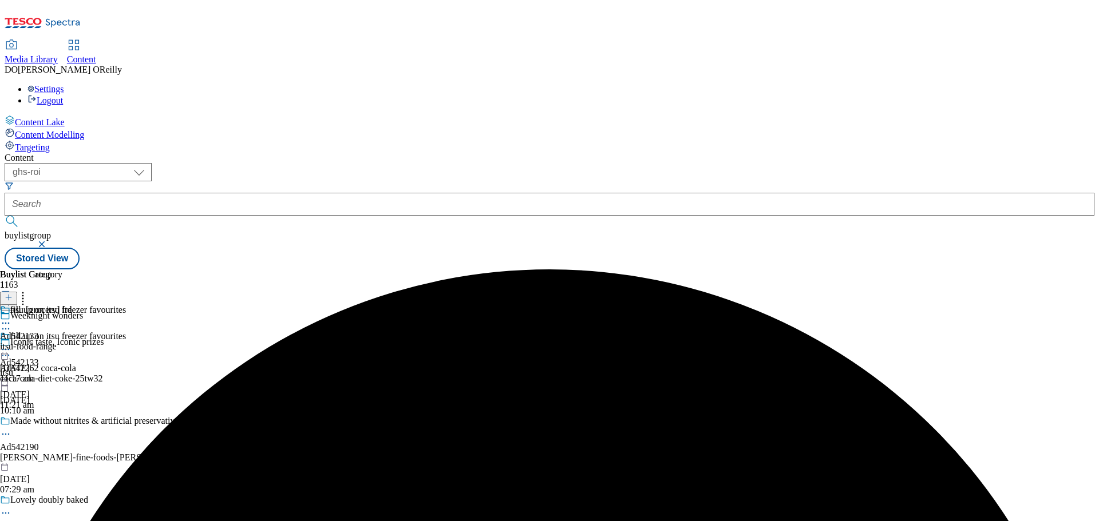
click at [11, 344] on icon at bounding box center [5, 349] width 11 height 11
click at [62, 422] on span "Preview" at bounding box center [48, 426] width 27 height 9
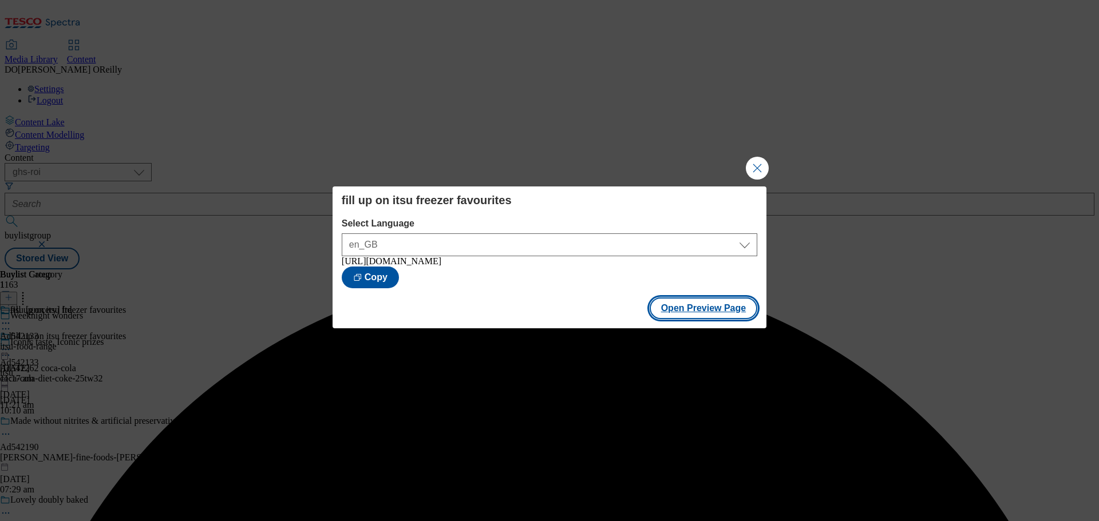
click at [726, 312] on button "Open Preview Page" at bounding box center [704, 309] width 108 height 22
click at [762, 169] on button "Close Modal" at bounding box center [757, 168] width 23 height 23
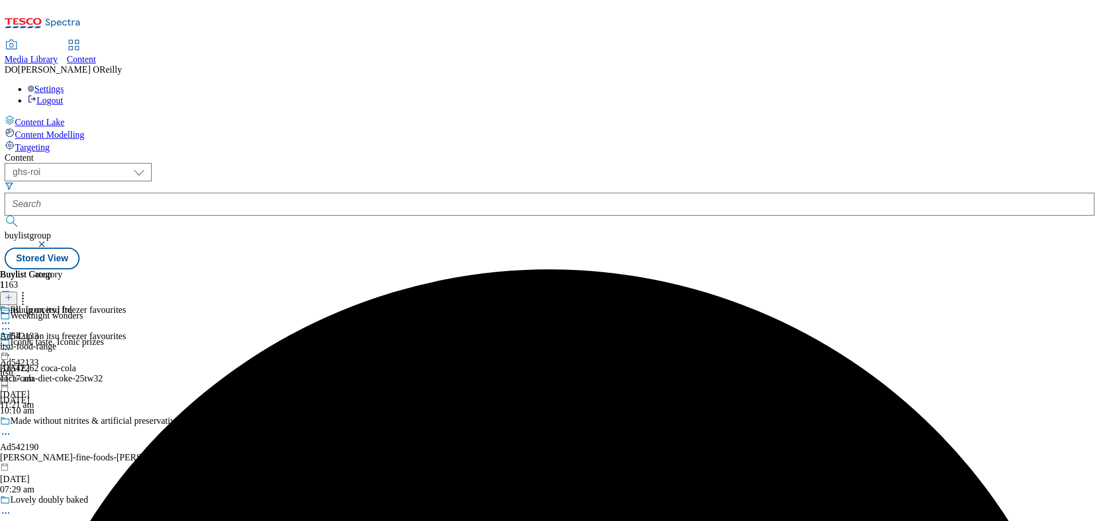
click at [11, 344] on icon at bounding box center [5, 349] width 11 height 11
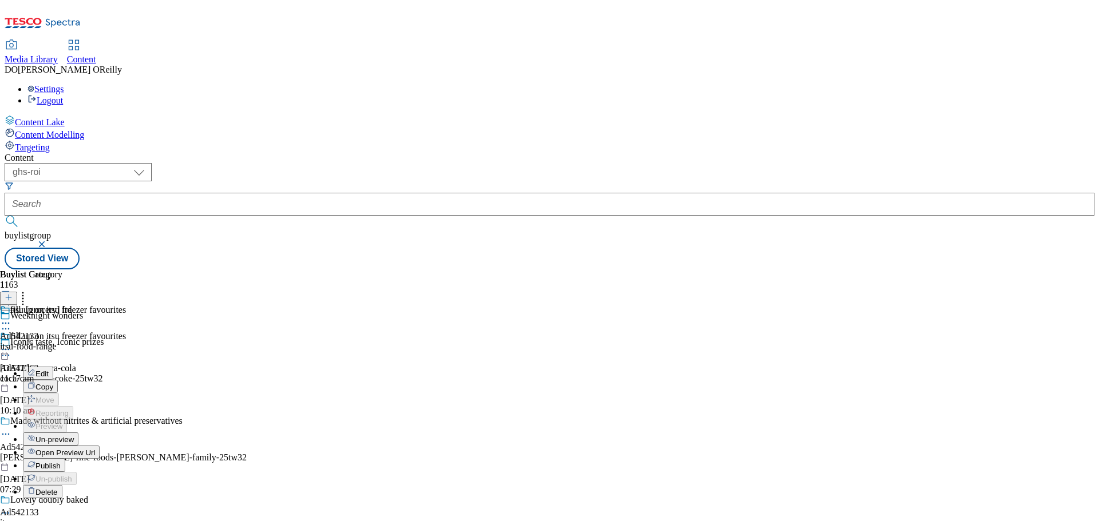
click at [49, 370] on span "Edit" at bounding box center [41, 374] width 13 height 9
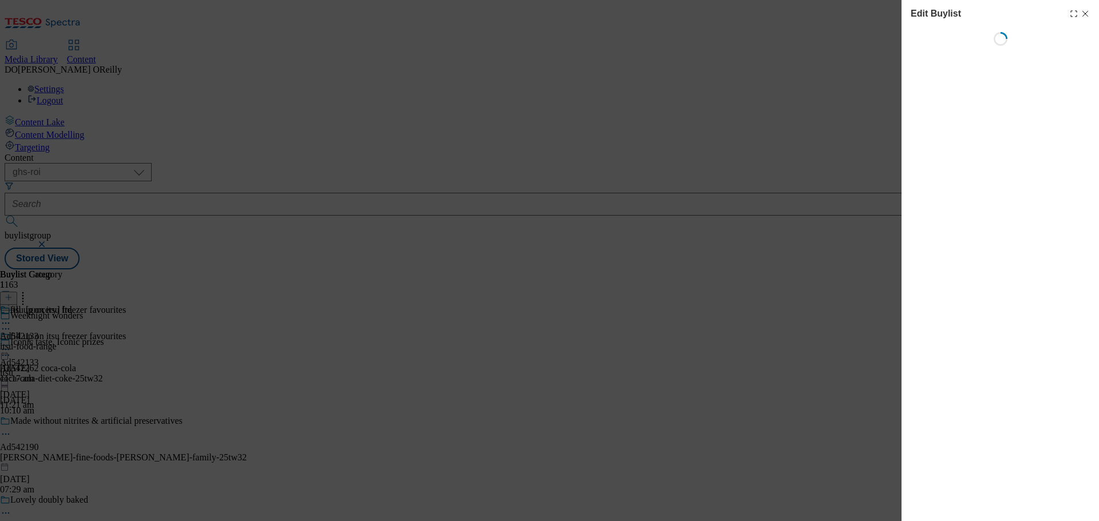
select select "tactical"
select select "supplier funded short term 1-3 weeks"
select select "dunnhumby"
select select "Banner"
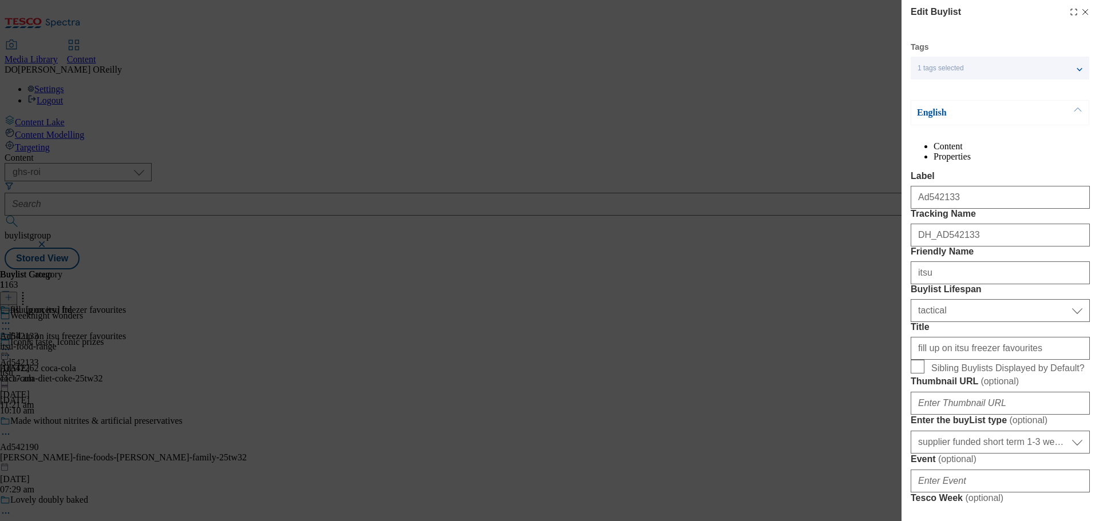
scroll to position [0, 0]
click at [1080, 14] on icon "Modal" at bounding box center [1084, 13] width 9 height 9
select select "tactical"
select select "supplier funded short term 1-3 weeks"
select select "dunnhumby"
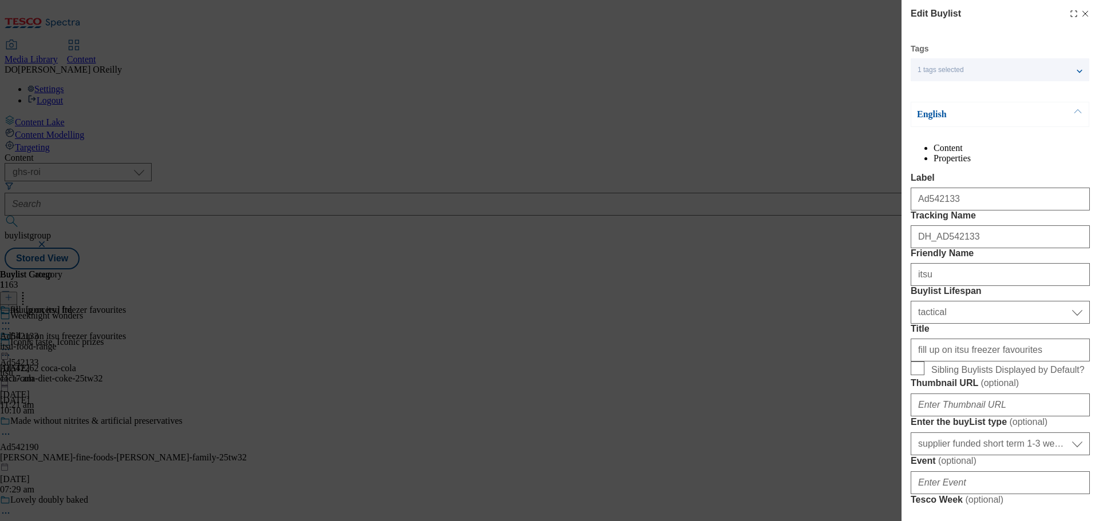
select select "Banner"
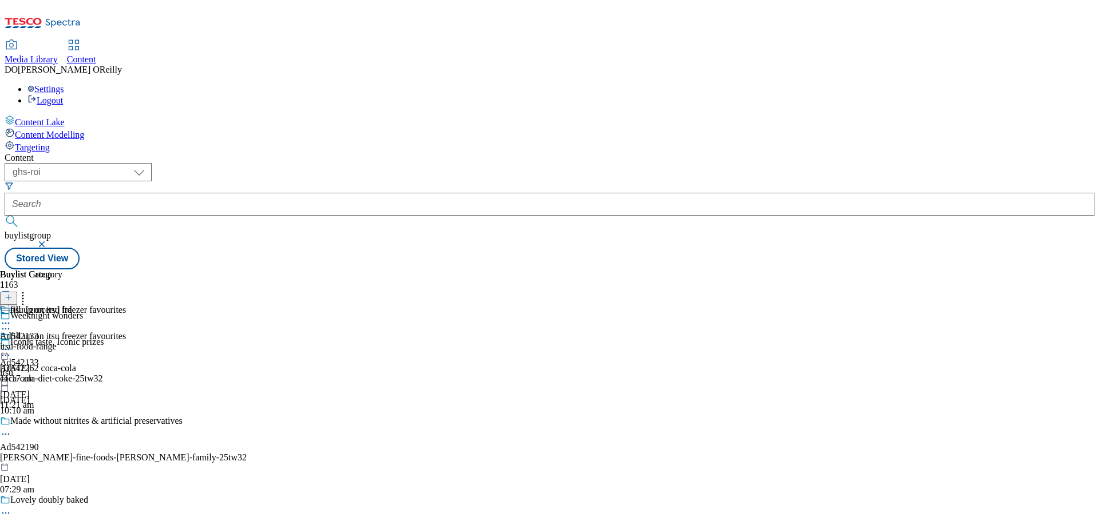
click at [49, 241] on button "button" at bounding box center [42, 244] width 11 height 7
